Goal: Task Accomplishment & Management: Manage account settings

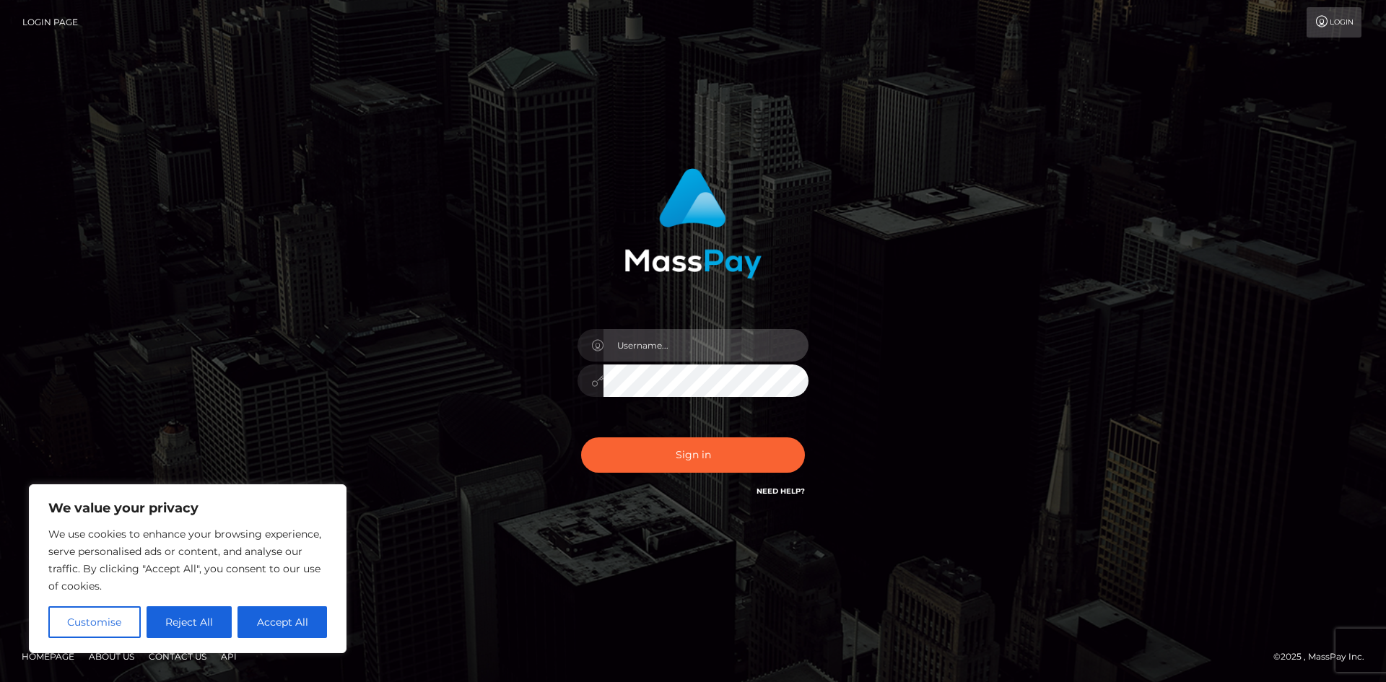
click at [656, 349] on input "text" at bounding box center [706, 345] width 205 height 32
type input "[EMAIL_ADDRESS][DOMAIN_NAME]"
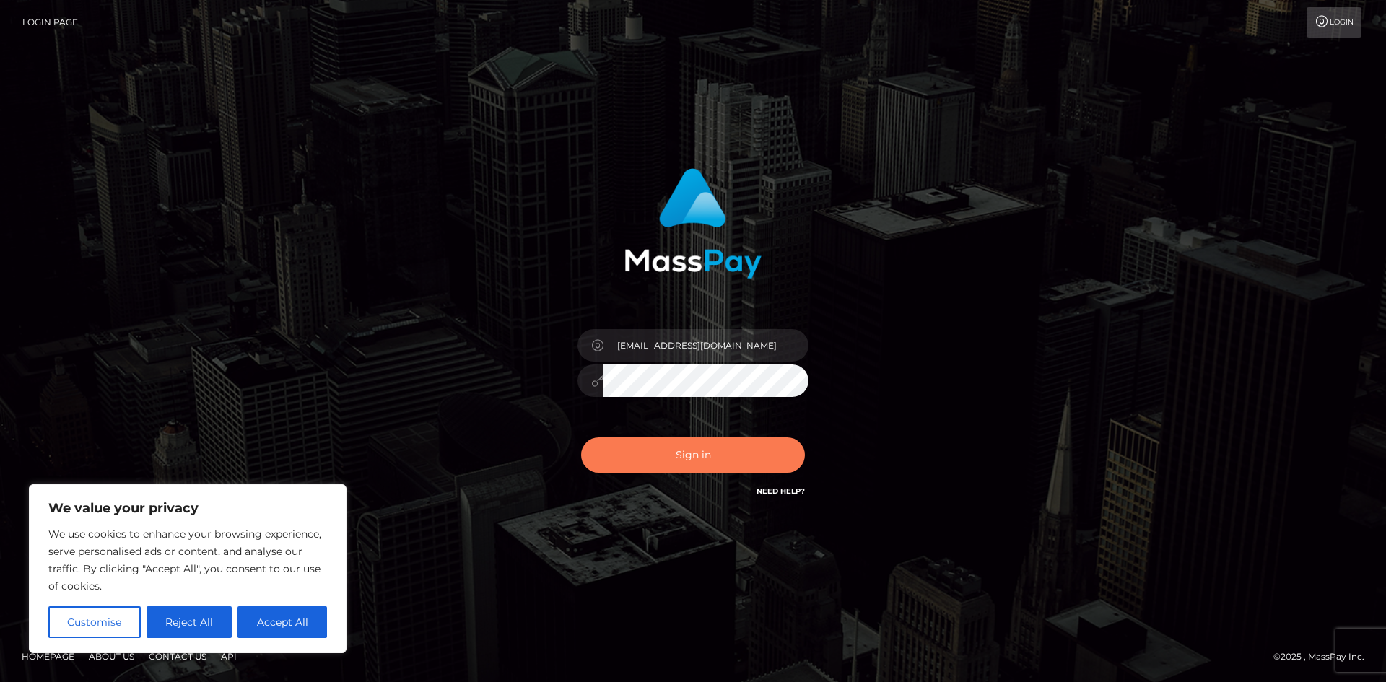
click at [676, 453] on button "Sign in" at bounding box center [693, 454] width 224 height 35
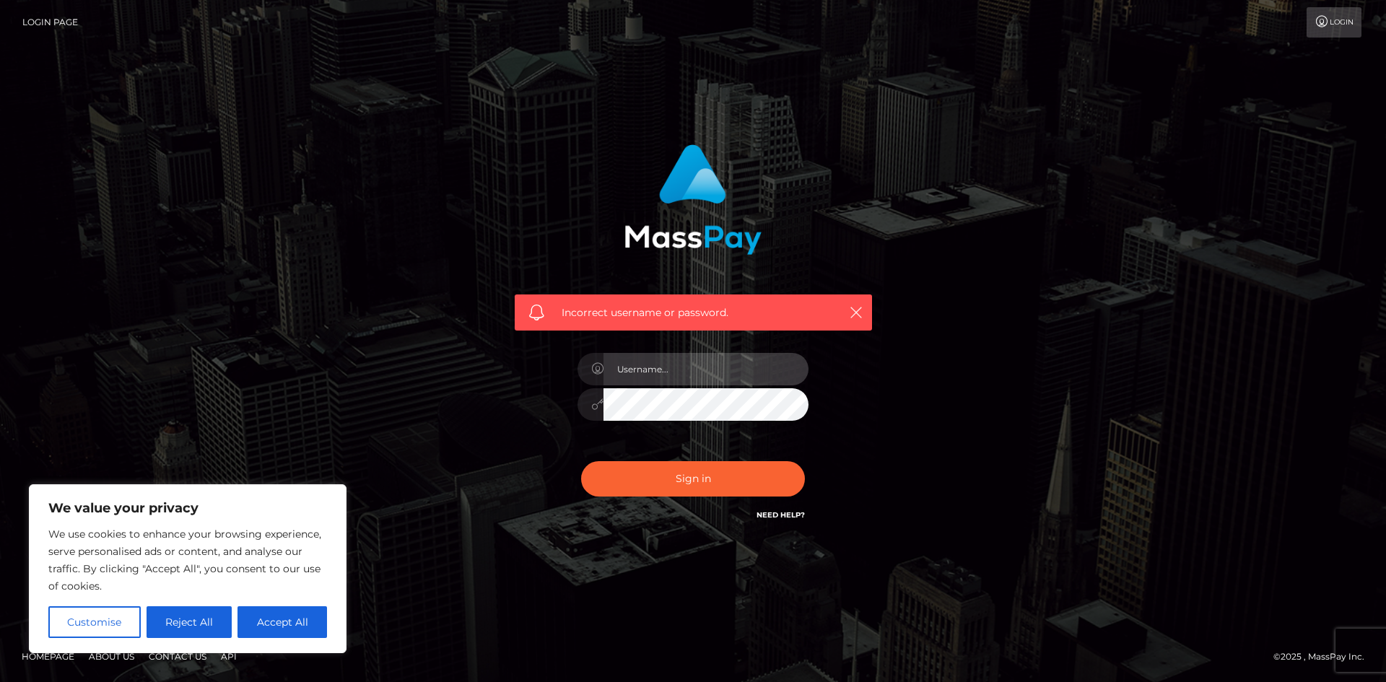
click at [660, 368] on input "text" at bounding box center [706, 369] width 205 height 32
type input "[EMAIL_ADDRESS][DOMAIN_NAME]"
click at [581, 461] on button "Sign in" at bounding box center [693, 478] width 224 height 35
click at [257, 625] on button "Accept All" at bounding box center [283, 622] width 90 height 32
checkbox input "true"
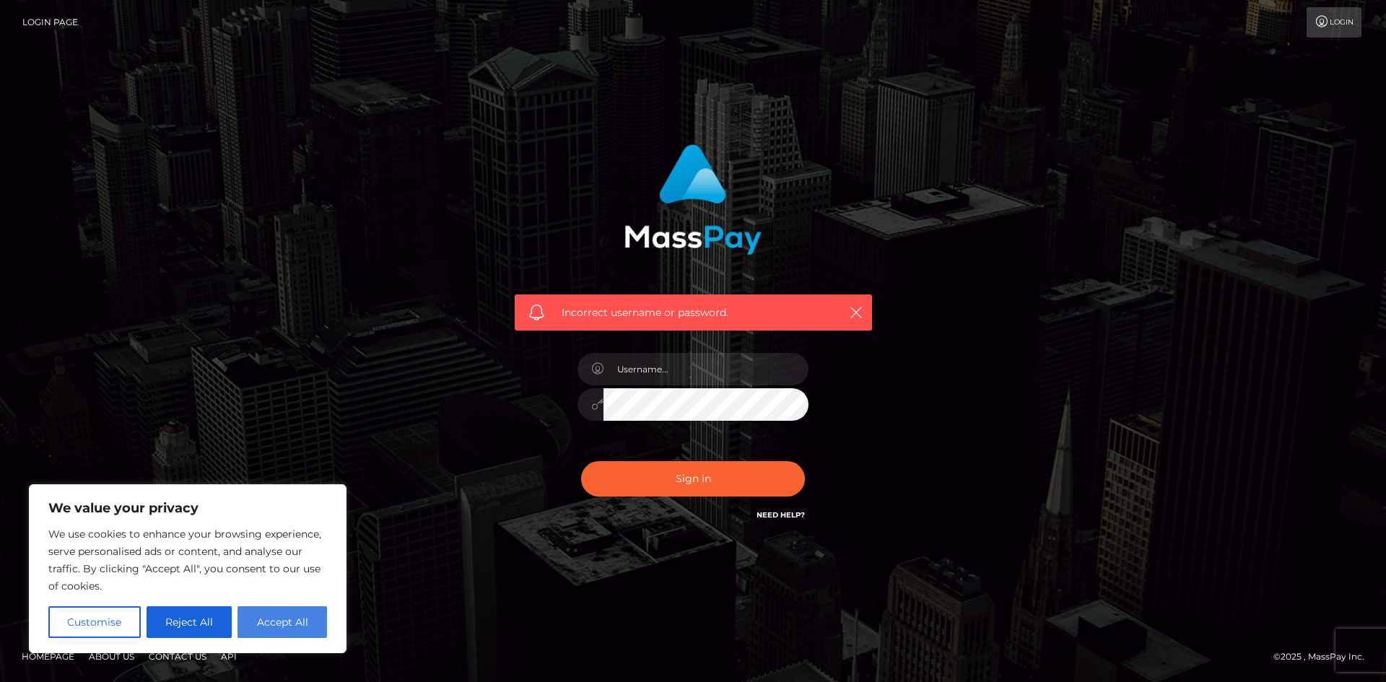
checkbox input "true"
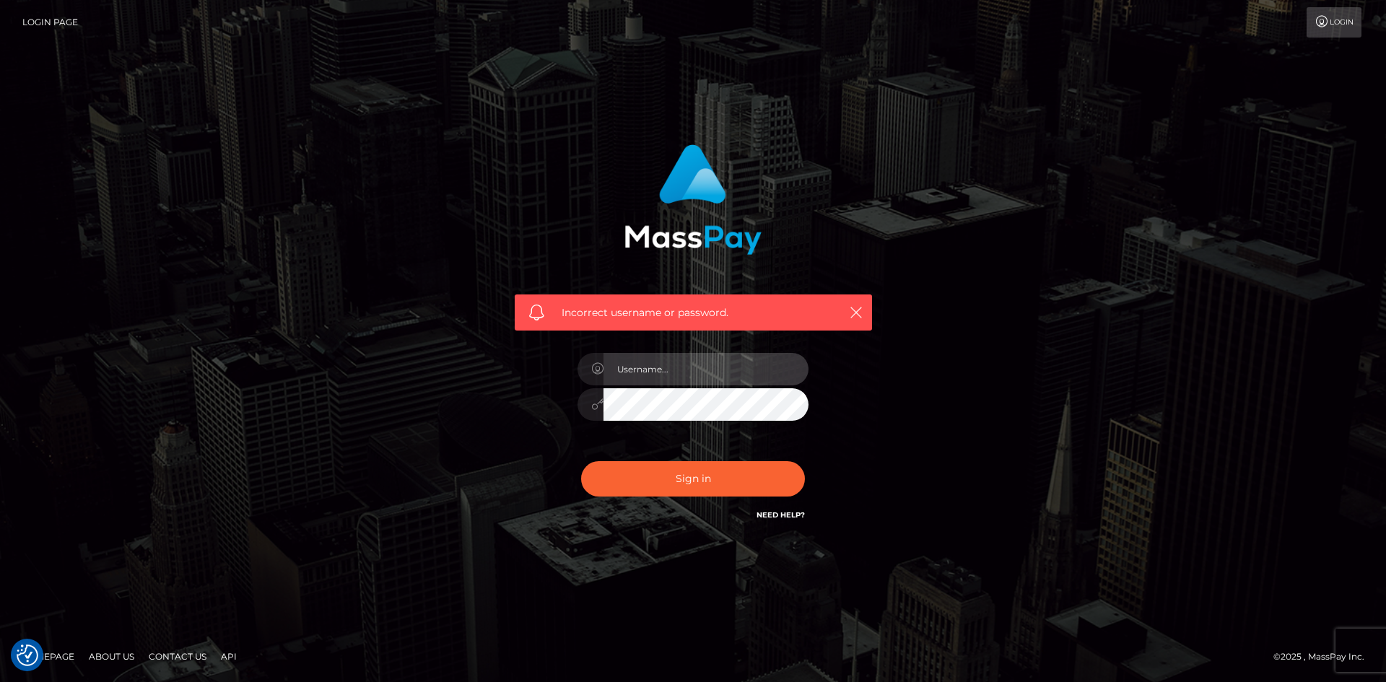
click at [649, 380] on input "text" at bounding box center [706, 369] width 205 height 32
click at [596, 371] on icon at bounding box center [597, 369] width 12 height 12
click at [604, 371] on input "text" at bounding box center [706, 369] width 205 height 32
type input "[EMAIL_ADDRESS][DOMAIN_NAME]"
click at [679, 479] on button "Sign in" at bounding box center [693, 478] width 224 height 35
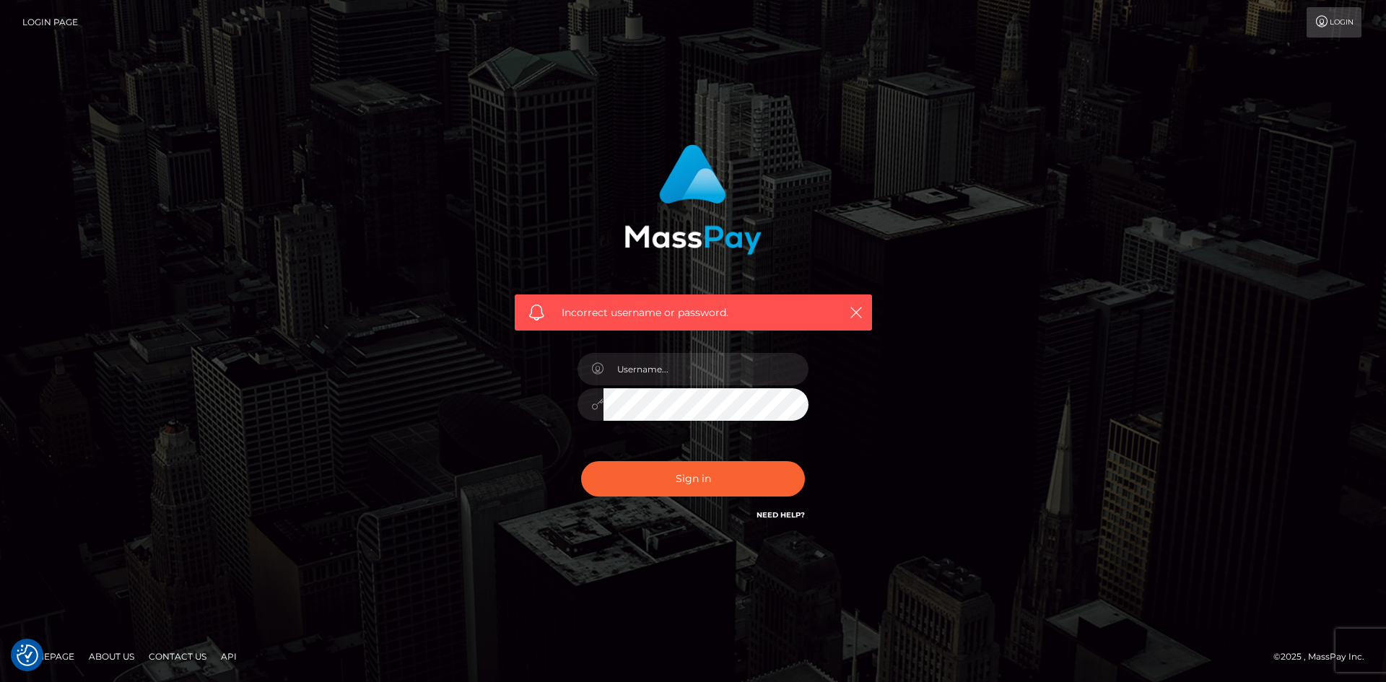
click at [768, 507] on div "Sign in Need Help?" at bounding box center [693, 485] width 253 height 64
click at [776, 516] on link "Need Help?" at bounding box center [781, 514] width 48 height 9
click at [515, 342] on div "Incorrect username or password." at bounding box center [693, 334] width 379 height 401
click at [774, 512] on div "Sign in Need Help?" at bounding box center [693, 485] width 253 height 64
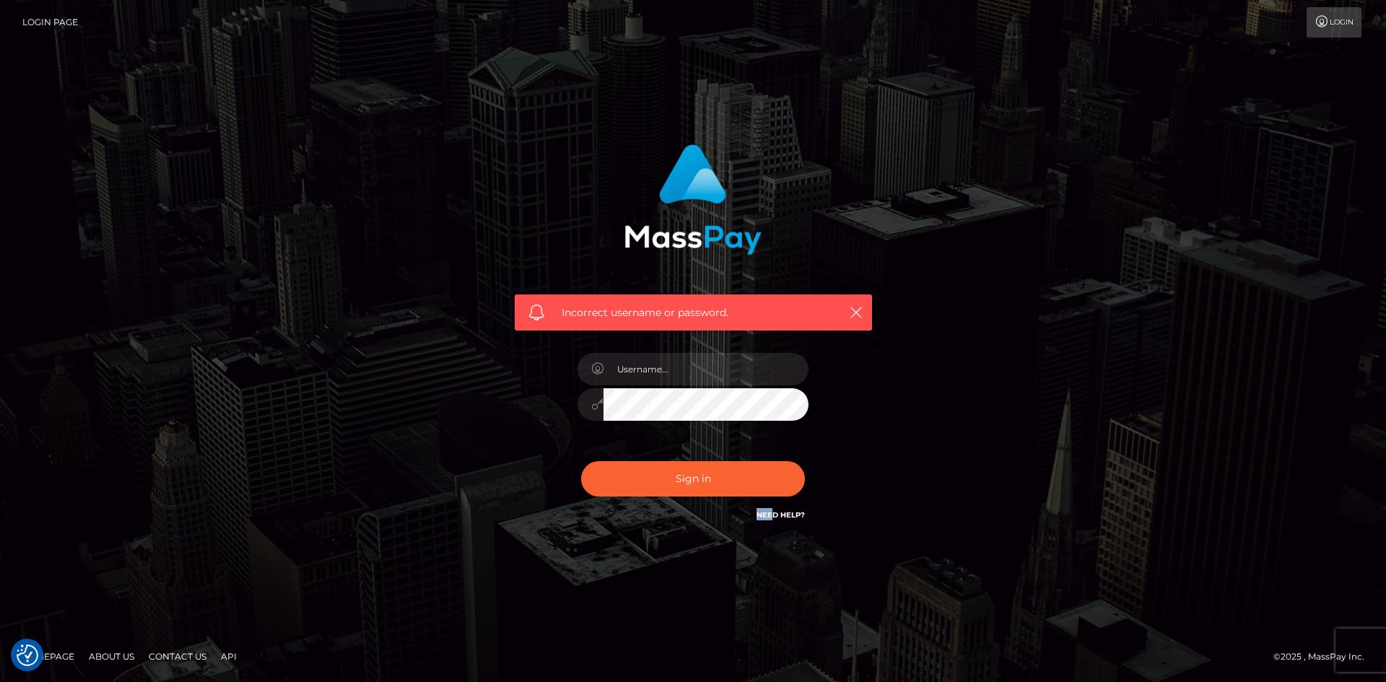
click at [774, 513] on link "Need Help?" at bounding box center [781, 514] width 48 height 9
click at [791, 518] on link "Need Help?" at bounding box center [781, 514] width 48 height 9
click at [1322, 25] on icon at bounding box center [1322, 22] width 15 height 12
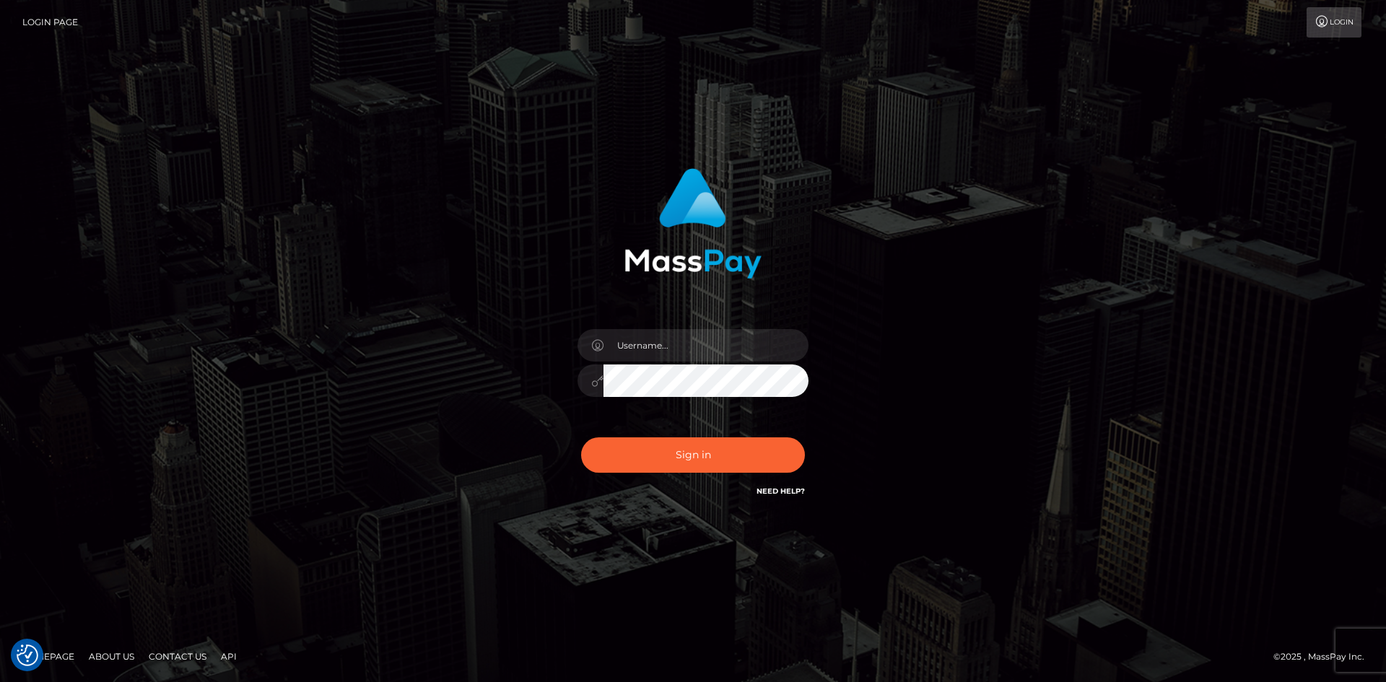
click at [774, 491] on link "Need Help?" at bounding box center [781, 491] width 48 height 9
click at [635, 534] on div "Sign in" at bounding box center [693, 341] width 1386 height 584
click at [658, 354] on input "text" at bounding box center [706, 345] width 205 height 32
type input "dorwindman@gmail.com"
click at [627, 469] on button "Sign in" at bounding box center [693, 454] width 224 height 35
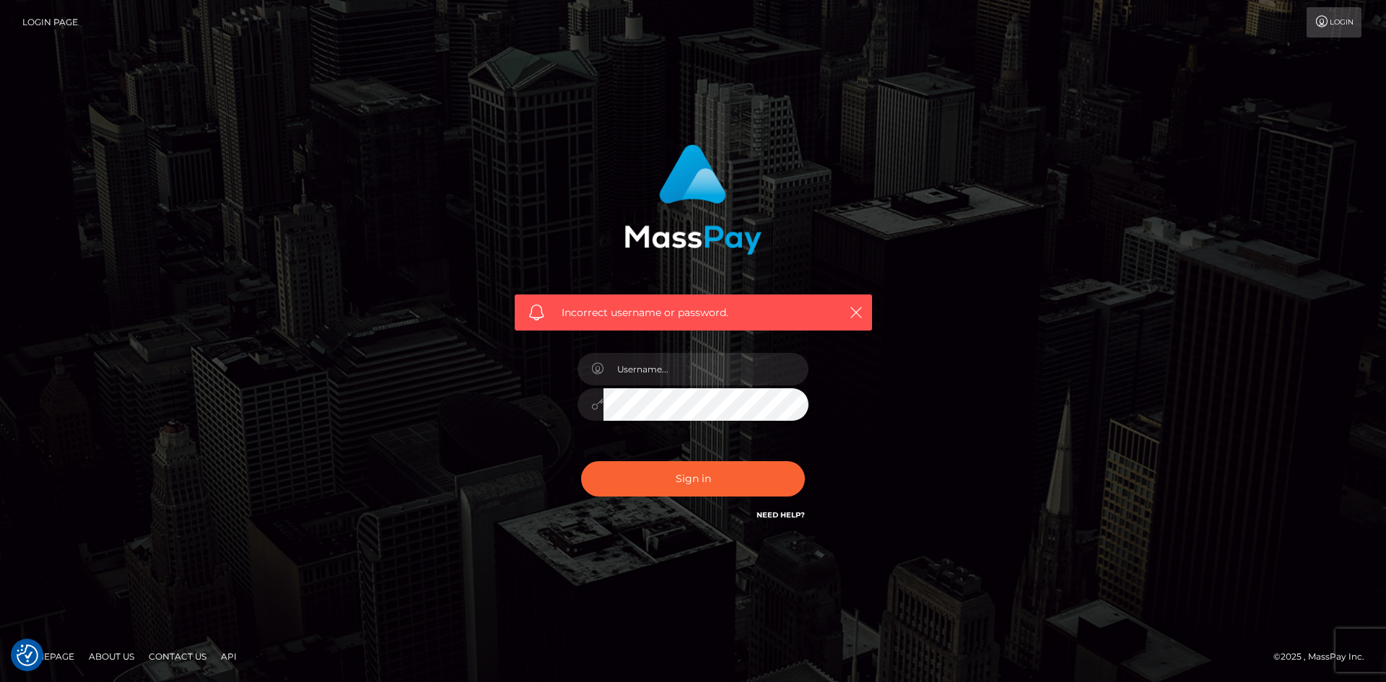
click at [798, 518] on link "Need Help?" at bounding box center [781, 514] width 48 height 9
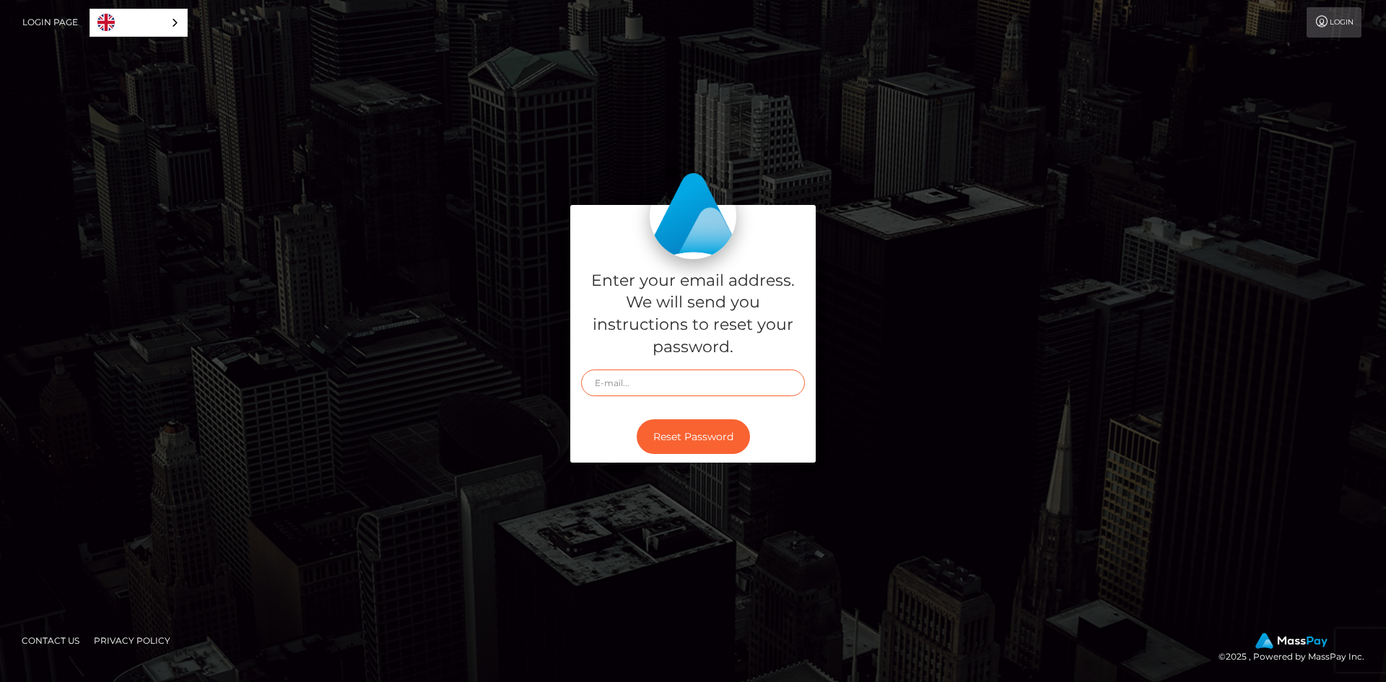
click at [649, 388] on input "text" at bounding box center [693, 383] width 224 height 27
type input "[EMAIL_ADDRESS][DOMAIN_NAME]"
click at [676, 435] on button "Reset Password" at bounding box center [693, 436] width 113 height 35
